Goal: Transaction & Acquisition: Purchase product/service

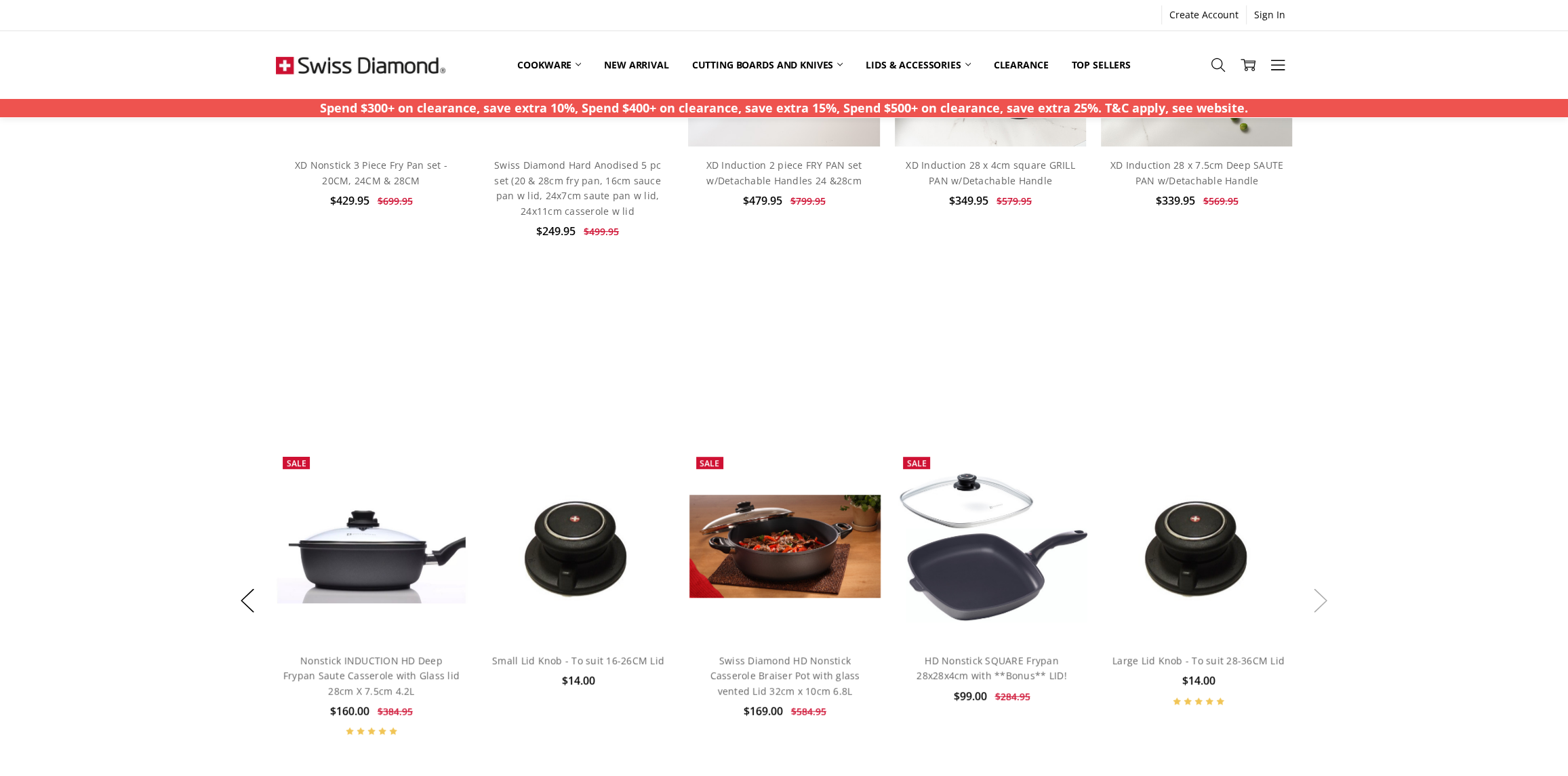
scroll to position [813, 0]
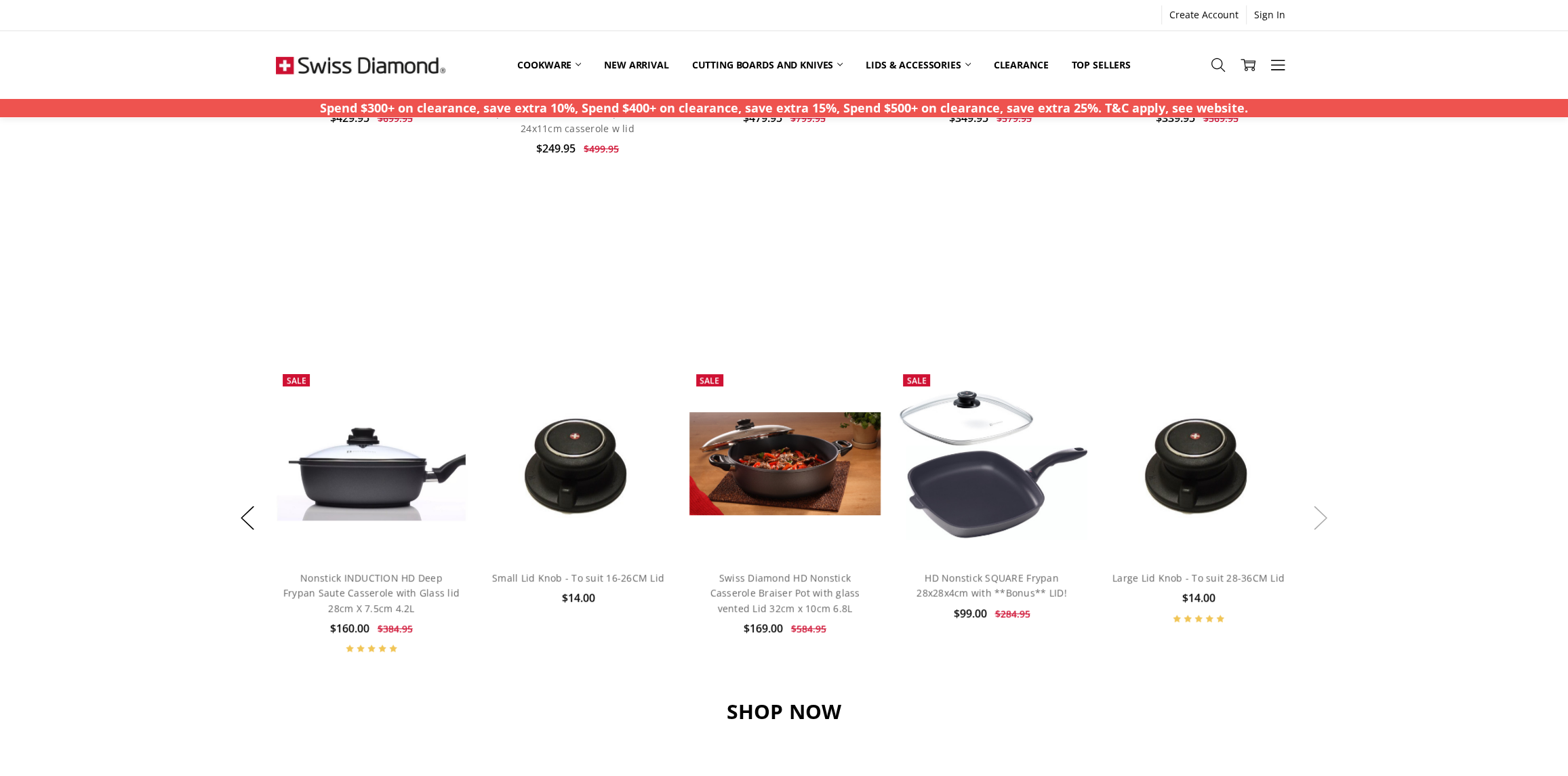
click at [1321, 515] on button "Next" at bounding box center [1321, 518] width 27 height 41
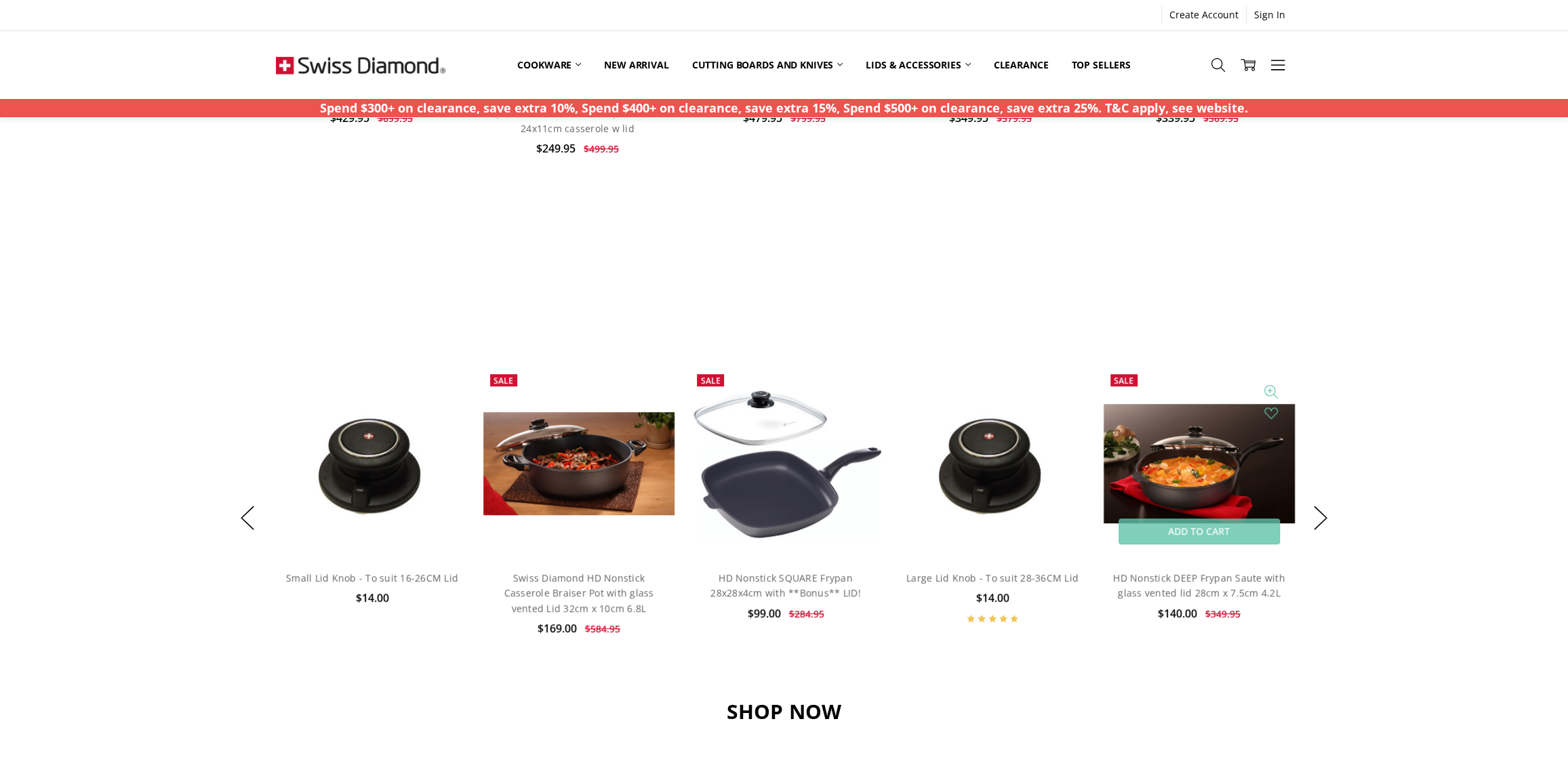
click at [1245, 469] on img at bounding box center [1199, 463] width 192 height 119
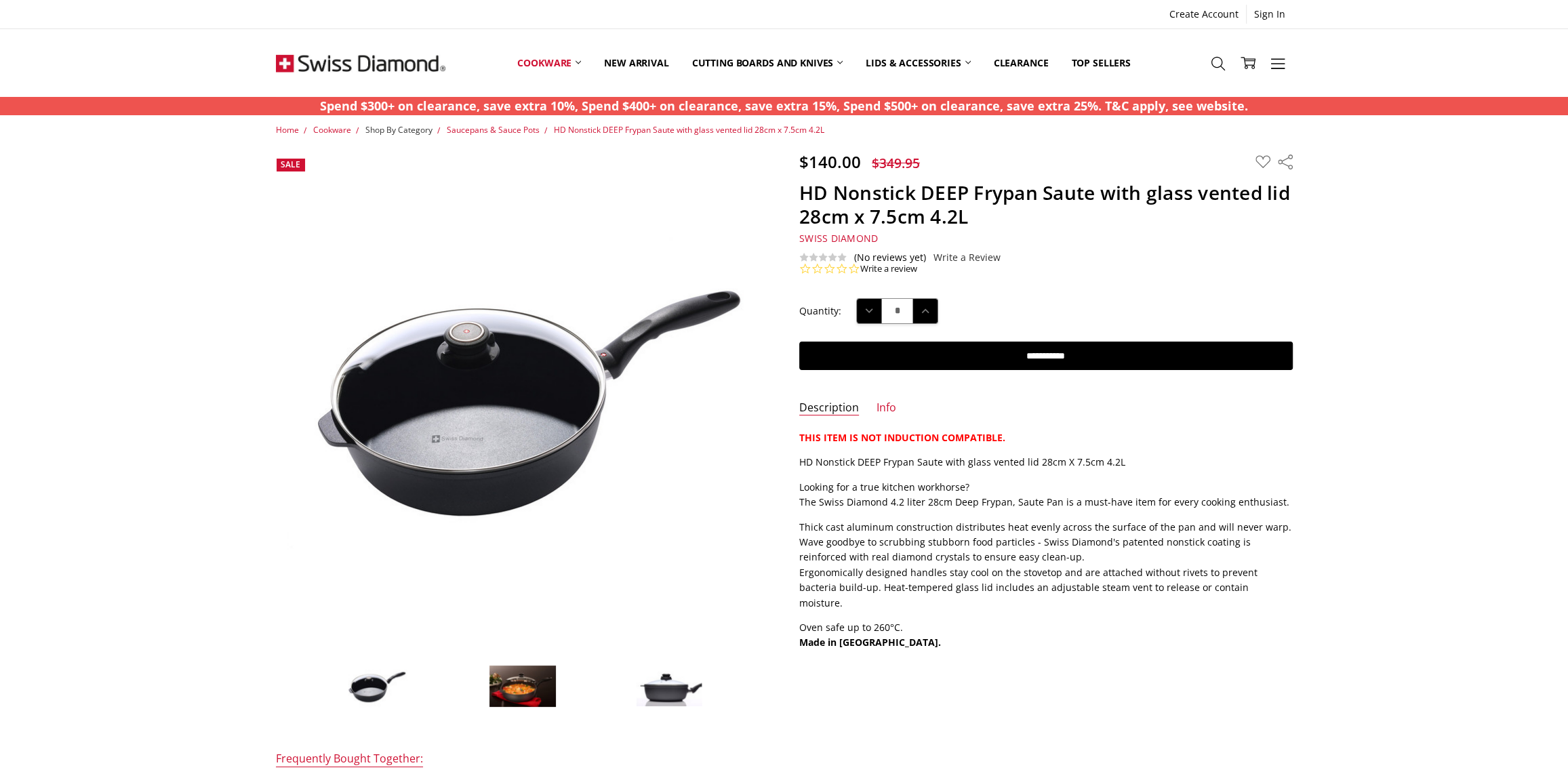
click at [392, 129] on span "Shop By Category" at bounding box center [398, 129] width 67 height 12
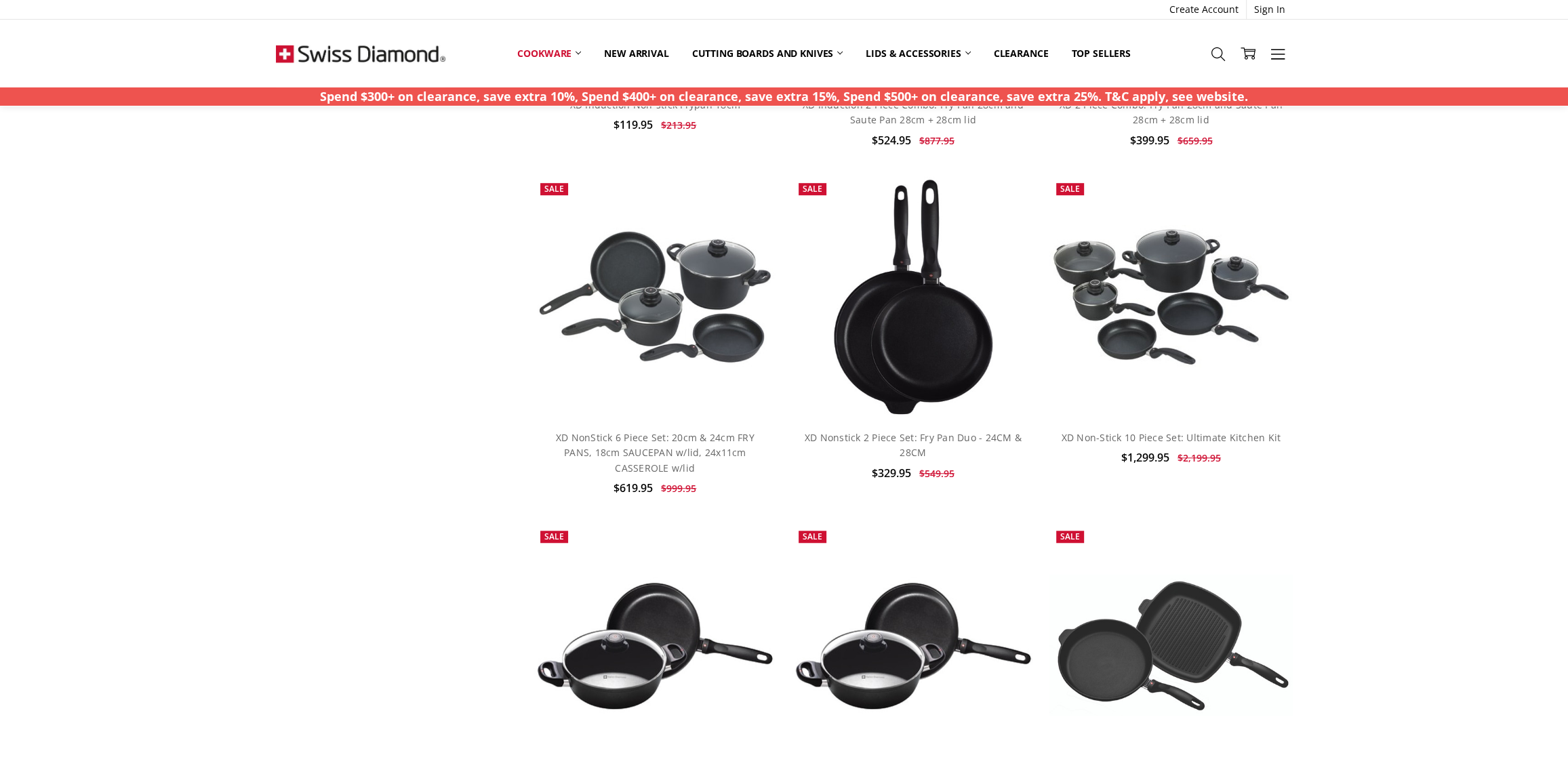
scroll to position [6776, 0]
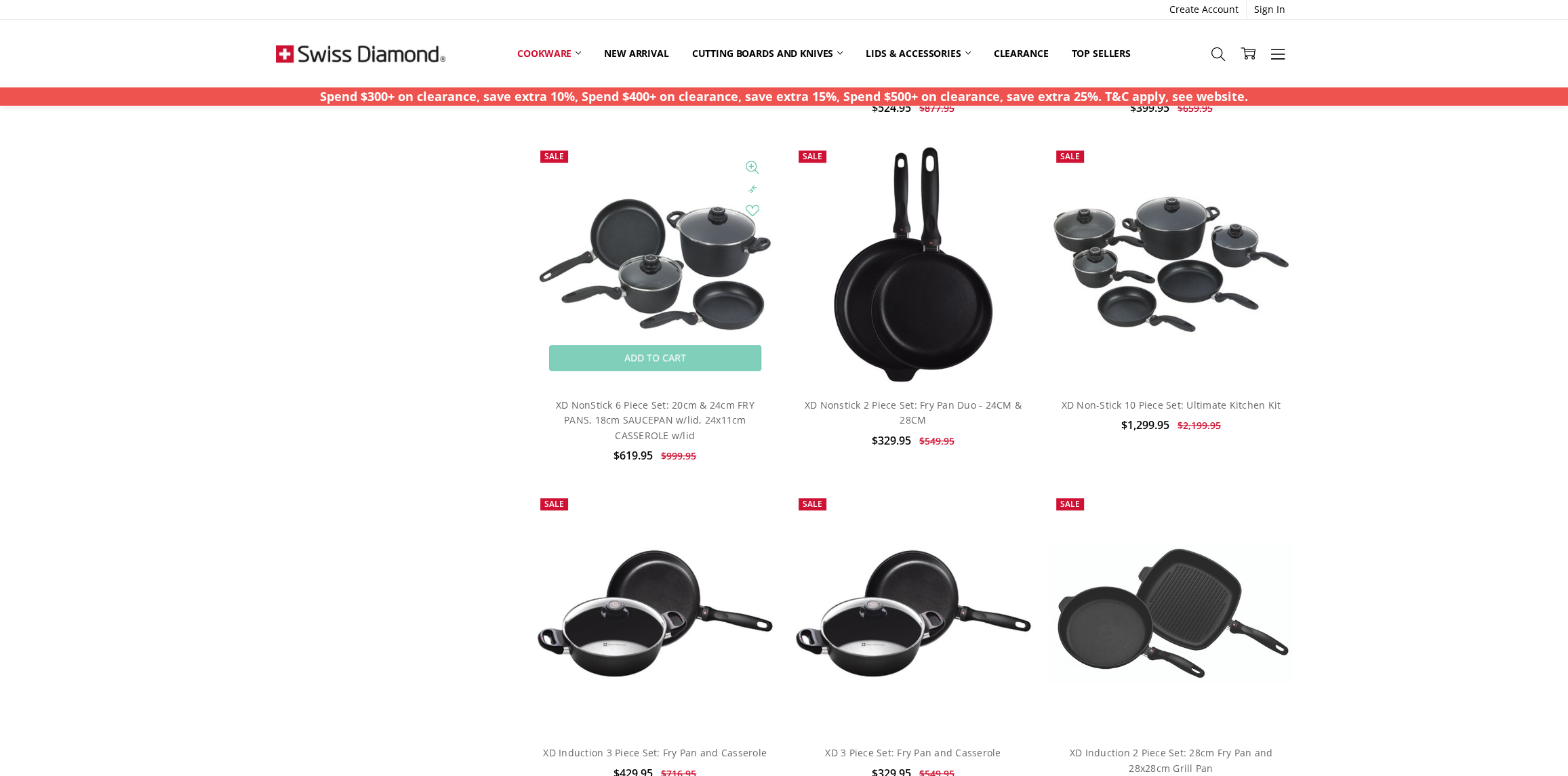
click at [680, 275] on img at bounding box center [654, 264] width 243 height 139
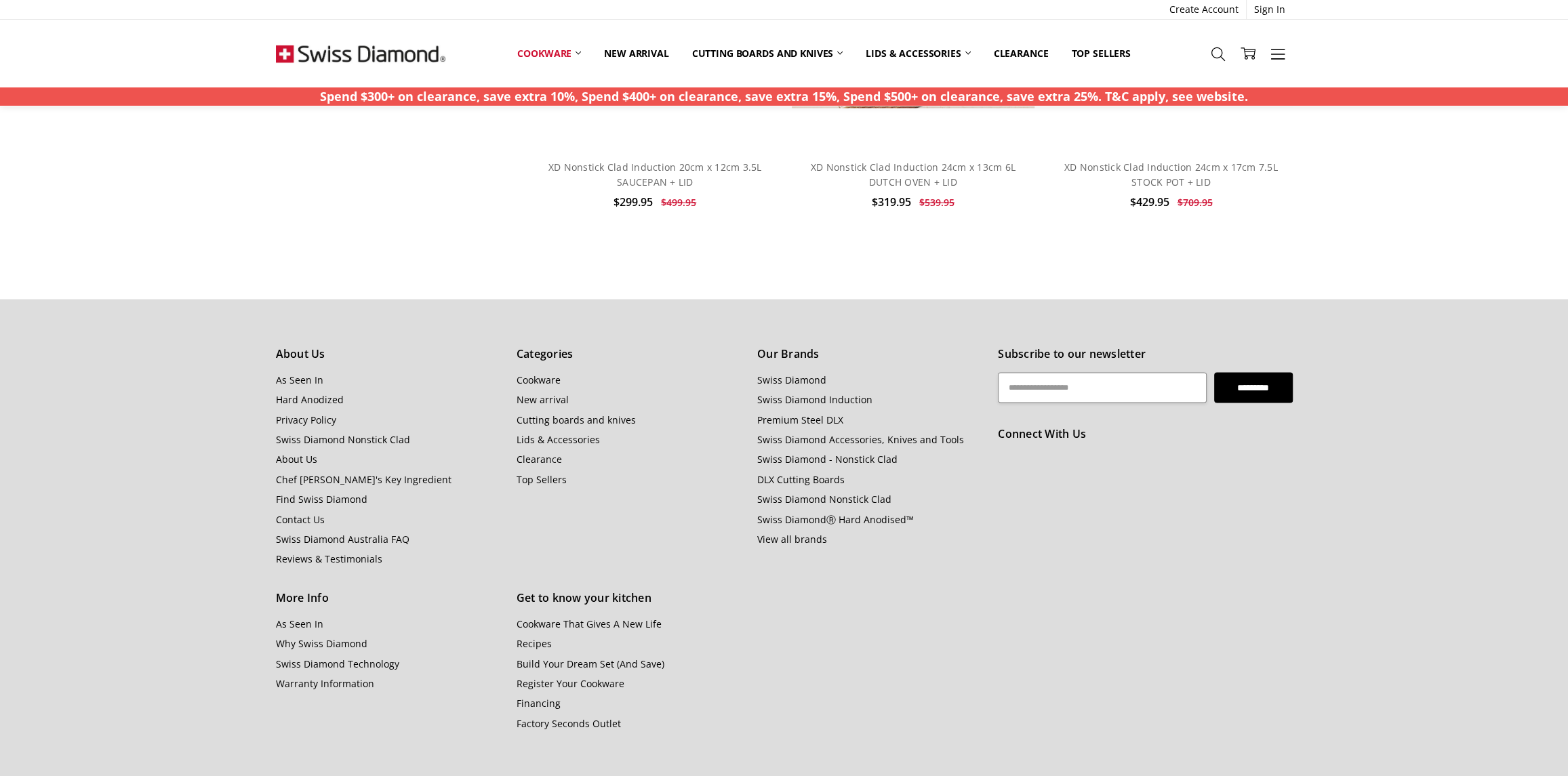
scroll to position [2686, 0]
